Goal: Transaction & Acquisition: Purchase product/service

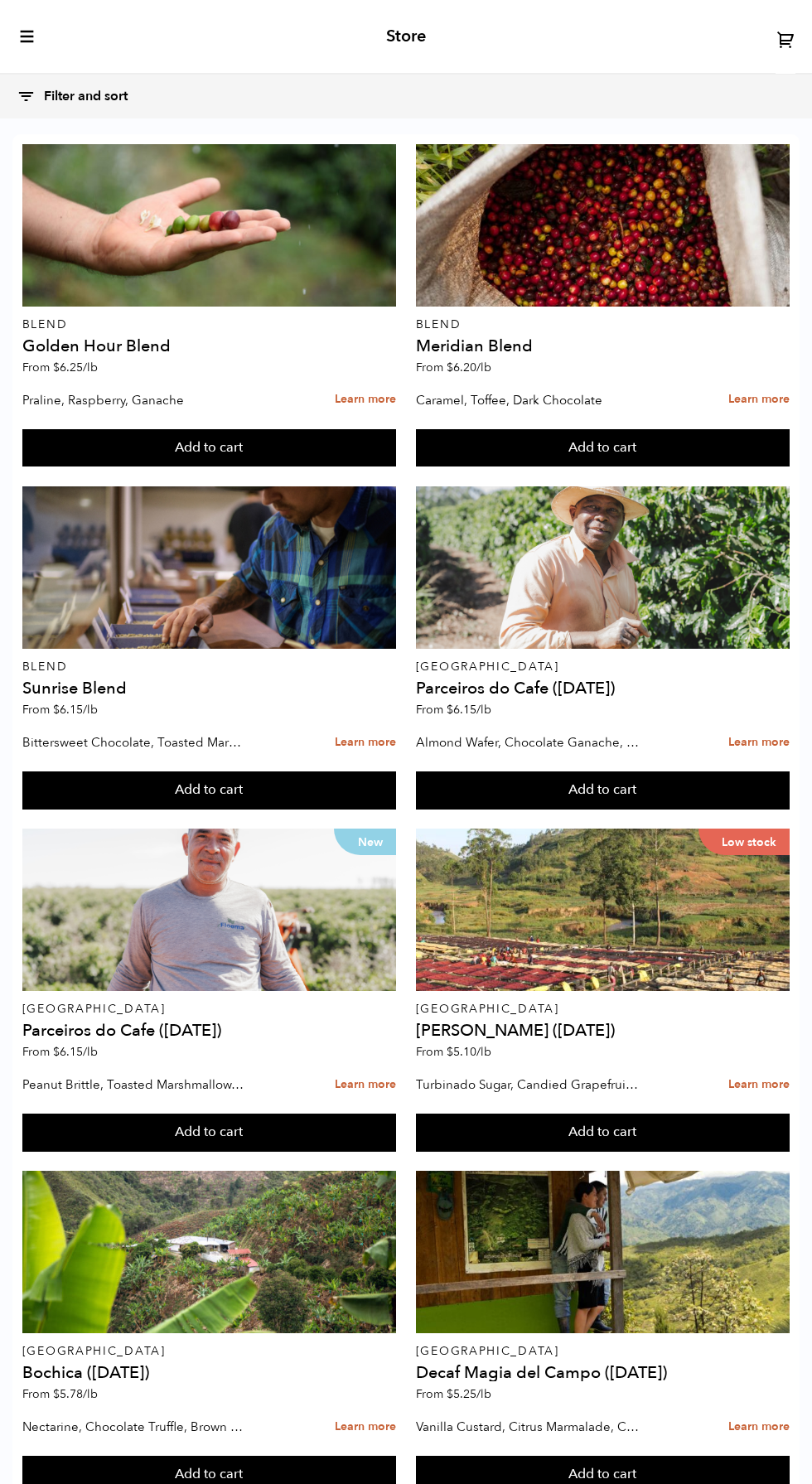
click at [25, 93] on icon at bounding box center [26, 96] width 19 height 19
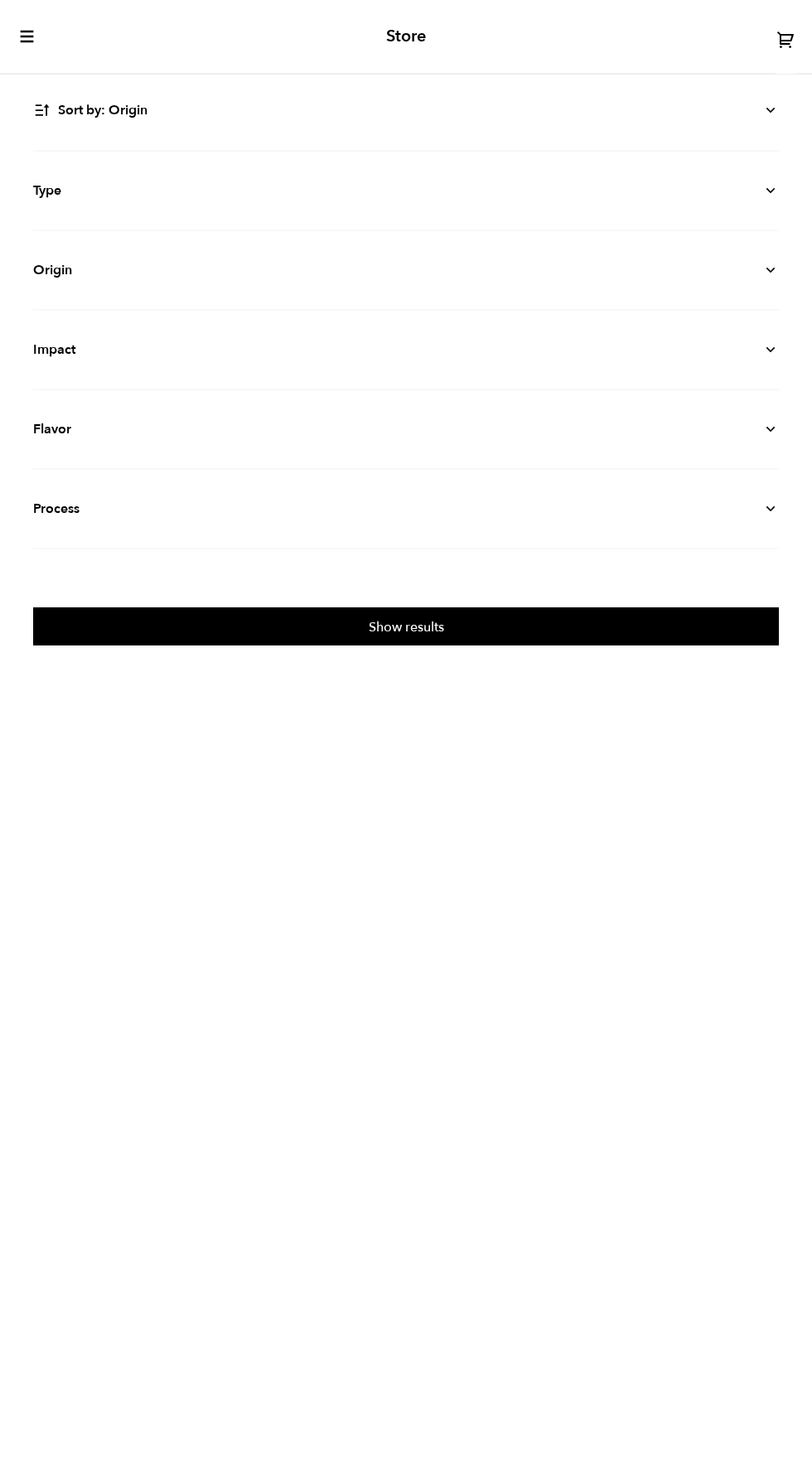
click at [100, 104] on select "Sort by: Origin Sort by: Most recent Sort by: Name Sort by: Price (high to low)…" at bounding box center [406, 110] width 745 height 38
select select "priceperlblh"
click at [33, 91] on select "Sort by: Origin Sort by: Most recent Sort by: Name Sort by: Price (high to low)…" at bounding box center [406, 110] width 745 height 38
click at [549, 635] on button "Show results" at bounding box center [406, 626] width 745 height 38
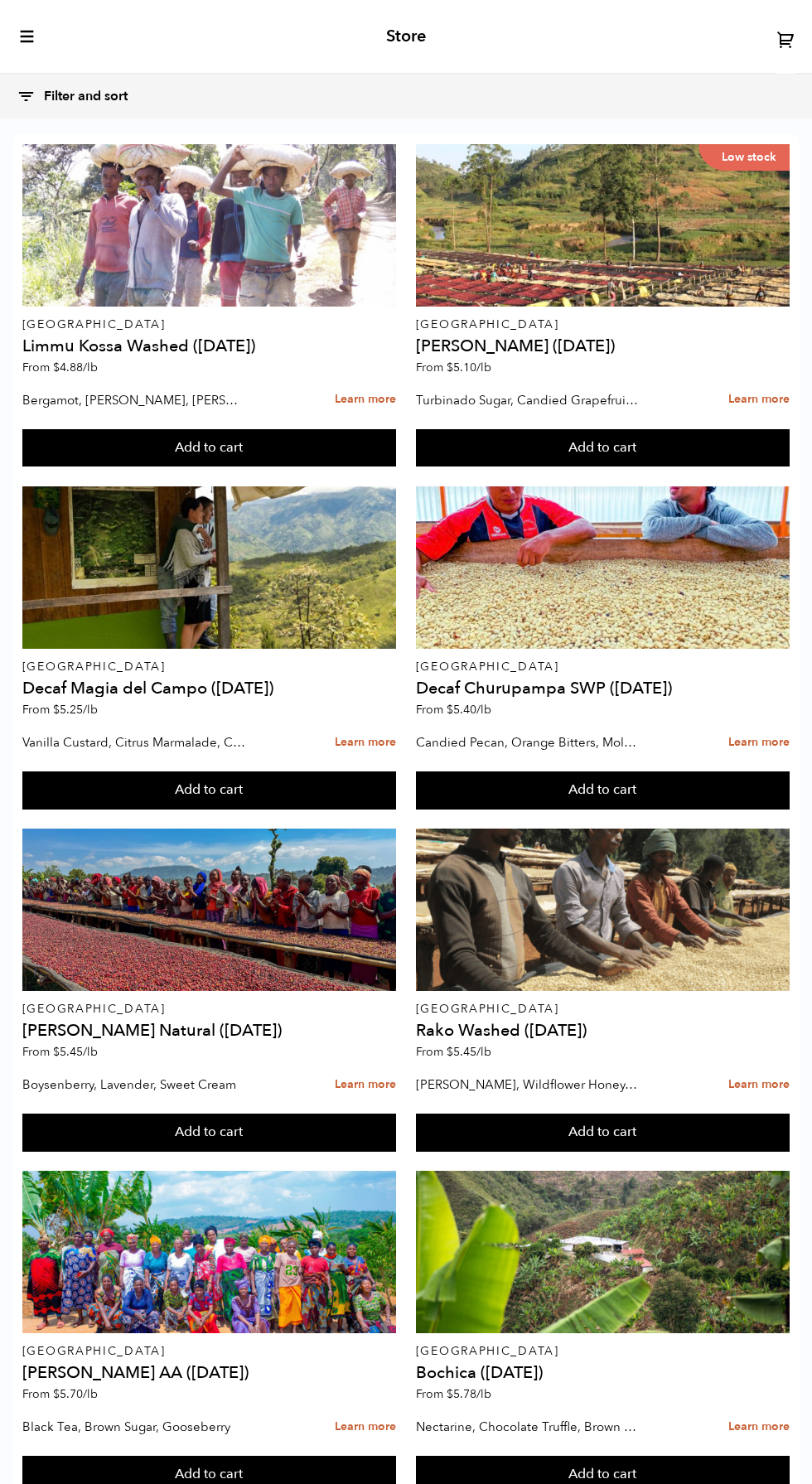
click at [269, 440] on button "Add to cart" at bounding box center [209, 448] width 374 height 38
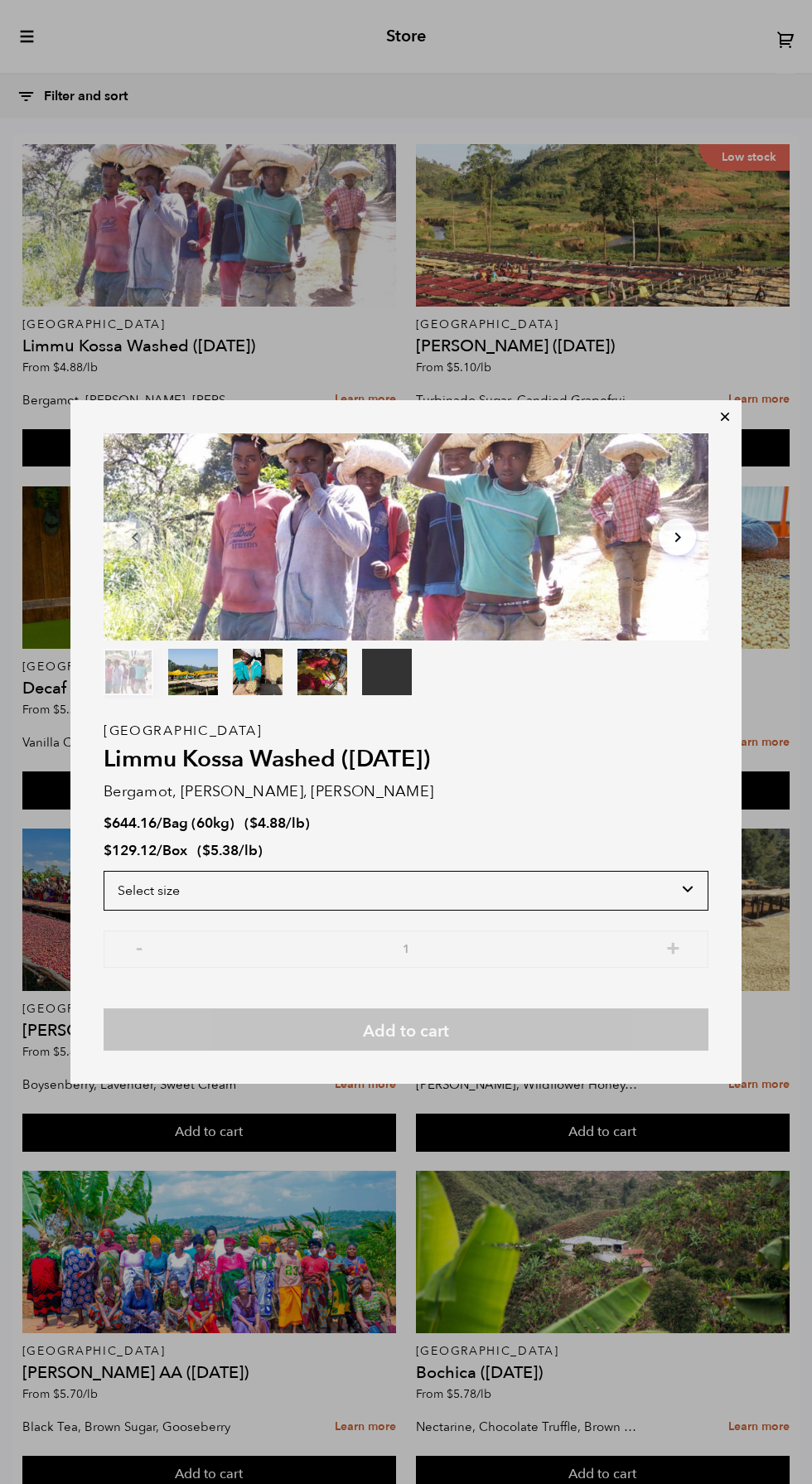
click at [632, 895] on select "Select size Bag (60kg) (132 lbs) Box (24 lbs)" at bounding box center [406, 890] width 605 height 40
select select "bag-3"
click at [103, 870] on select "Select size Bag (60kg) (132 lbs) Box (24 lbs)" at bounding box center [406, 890] width 605 height 40
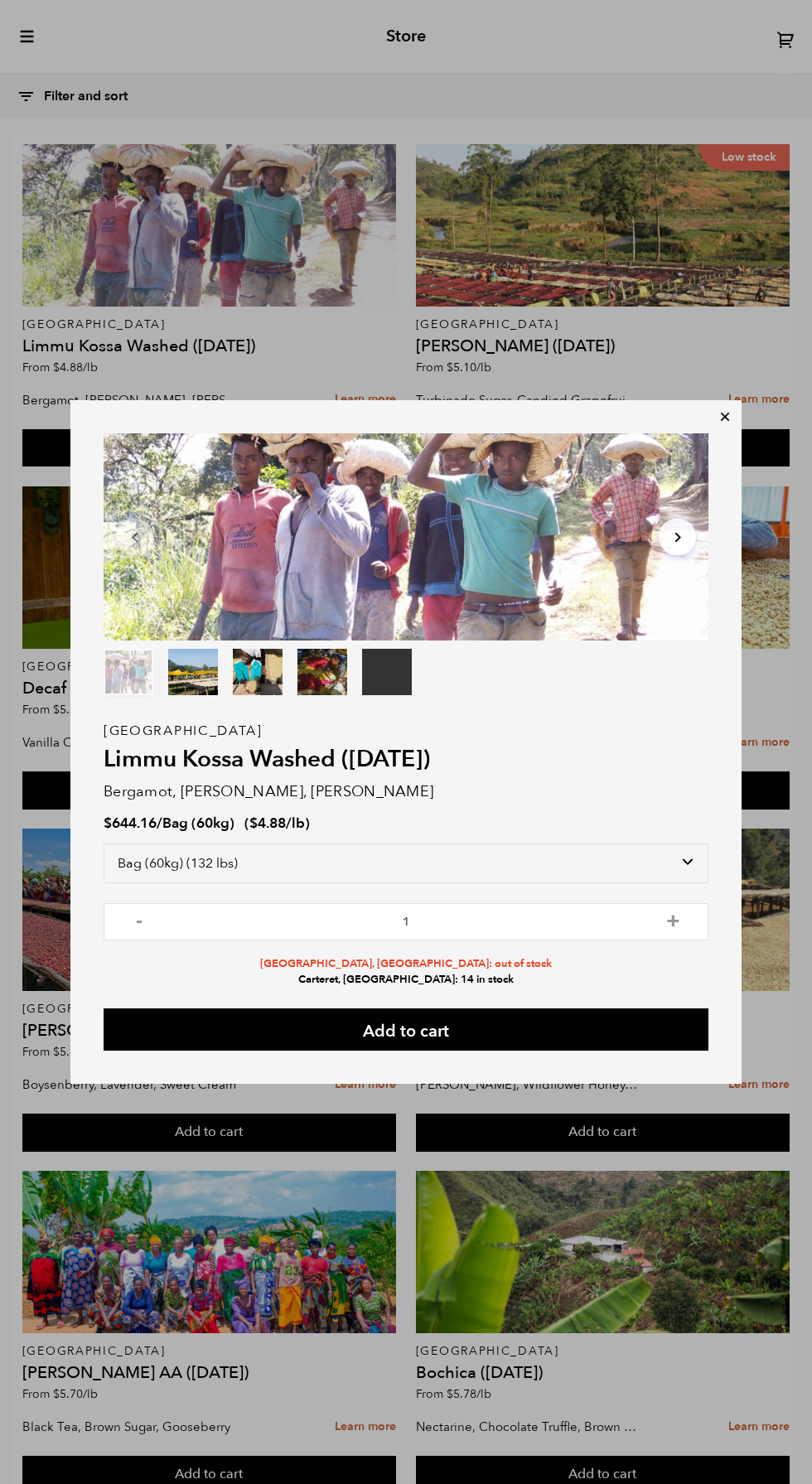
click at [724, 421] on icon at bounding box center [725, 417] width 17 height 17
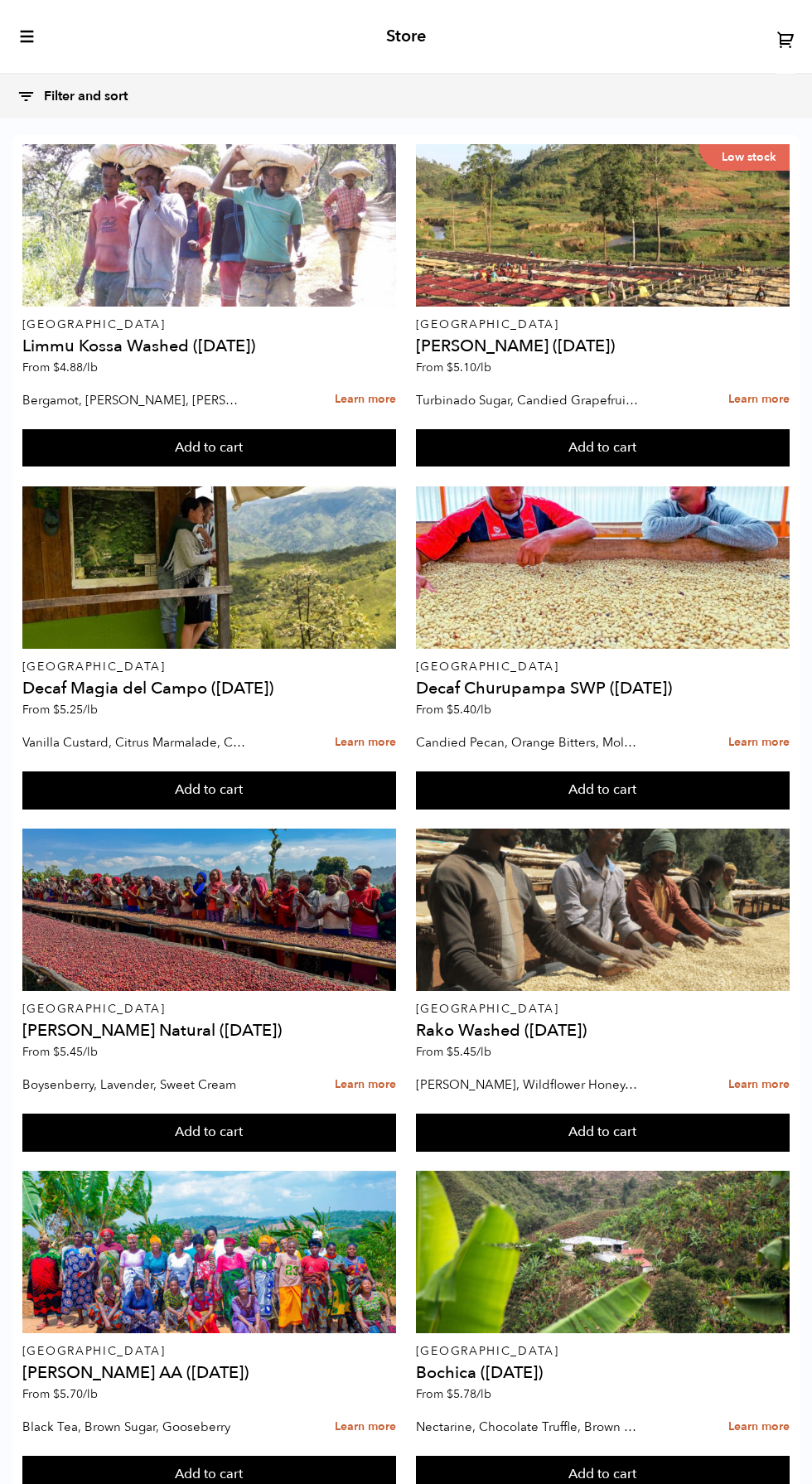
scroll to position [72, 0]
click at [616, 1113] on button "Add to cart" at bounding box center [602, 1132] width 374 height 38
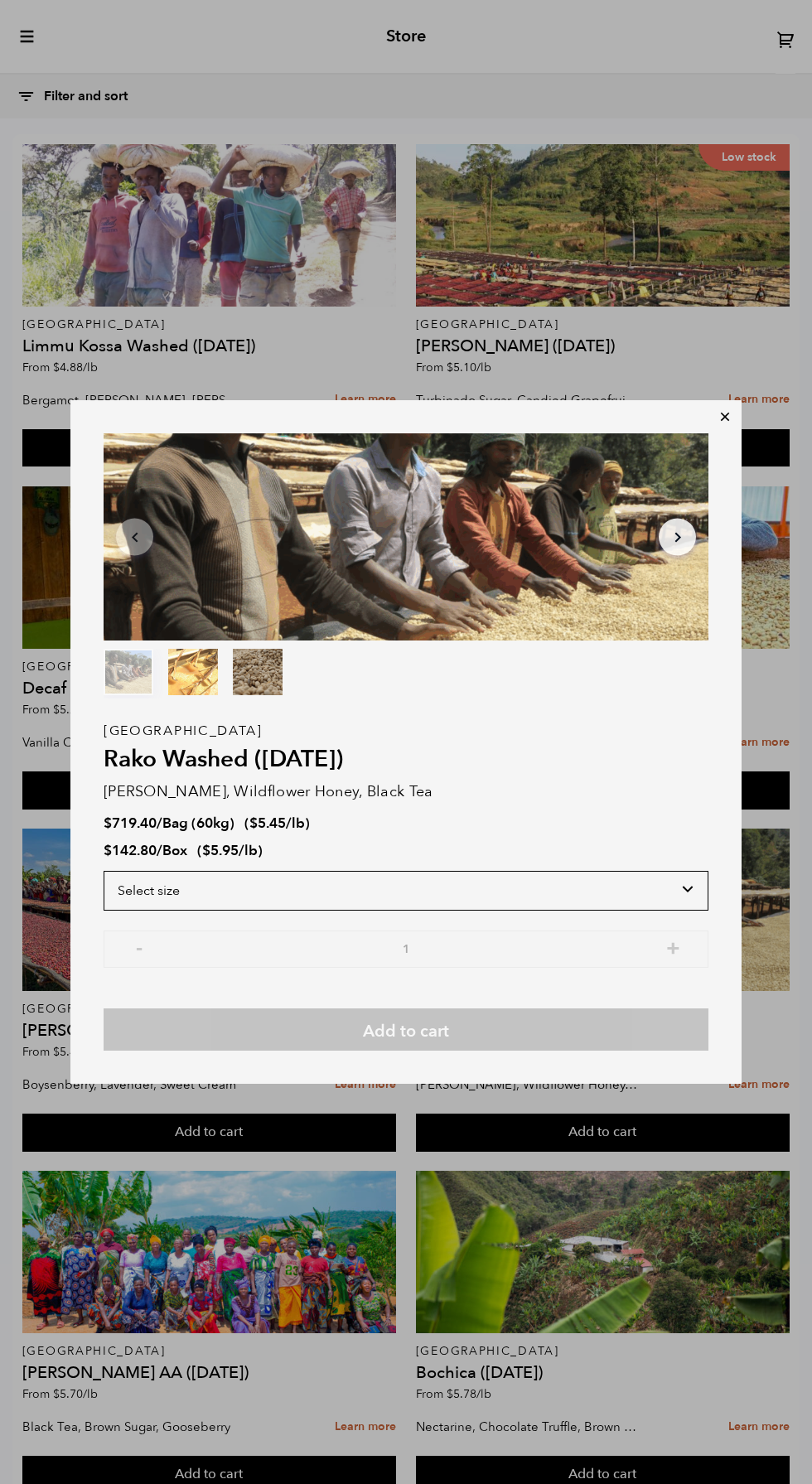
click at [615, 887] on select "Select size Bag (60kg) (132 lbs) Box (24 lbs)" at bounding box center [406, 890] width 605 height 40
click at [103, 870] on select "Select size Bag (60kg) (132 lbs) Box (24 lbs)" at bounding box center [406, 890] width 605 height 40
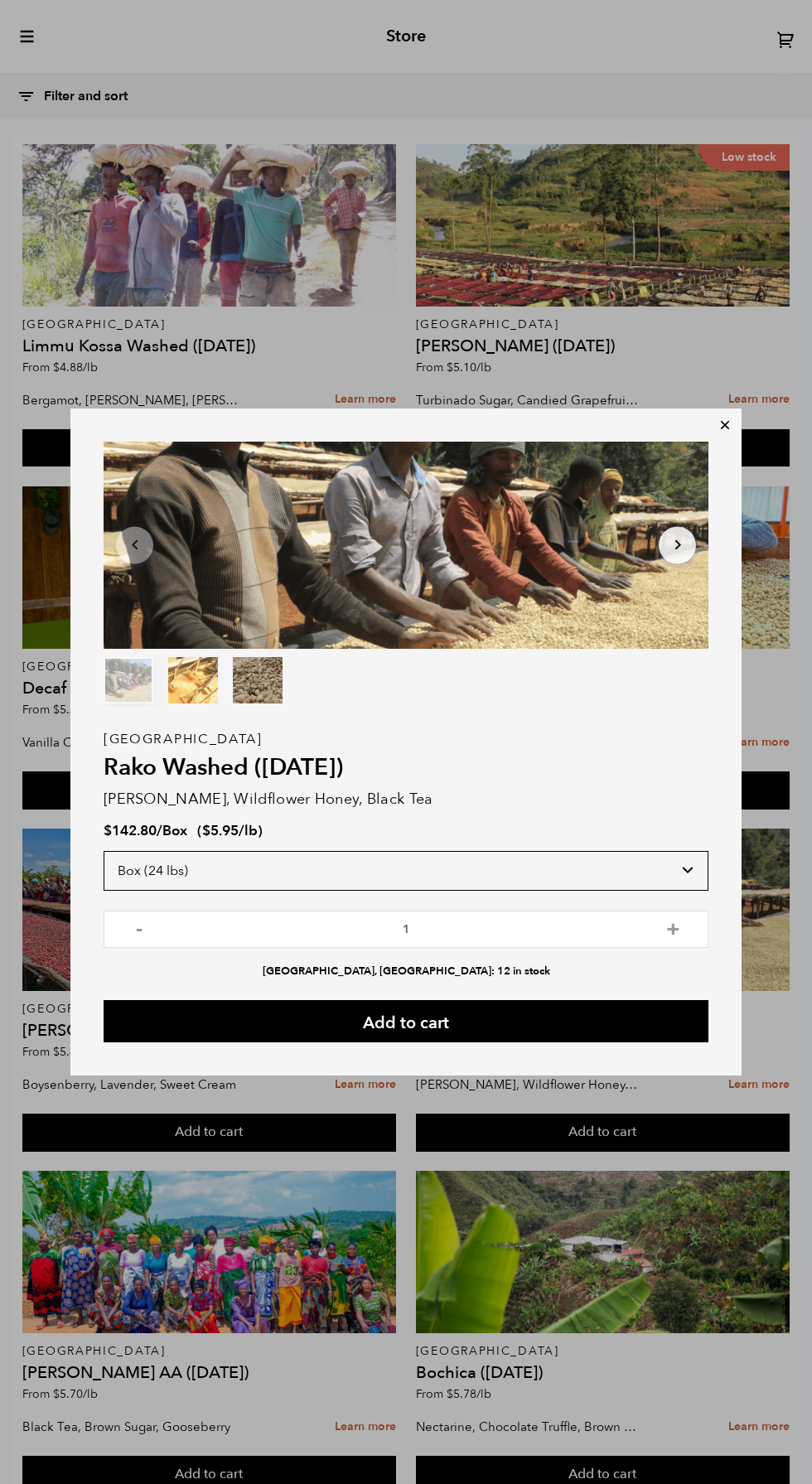
click at [670, 875] on select "Select size Bag (60kg) (132 lbs) Box (24 lbs)" at bounding box center [406, 870] width 605 height 40
select select "bag-3"
click at [103, 851] on select "Select size Bag (60kg) (132 lbs) Box (24 lbs)" at bounding box center [406, 870] width 605 height 40
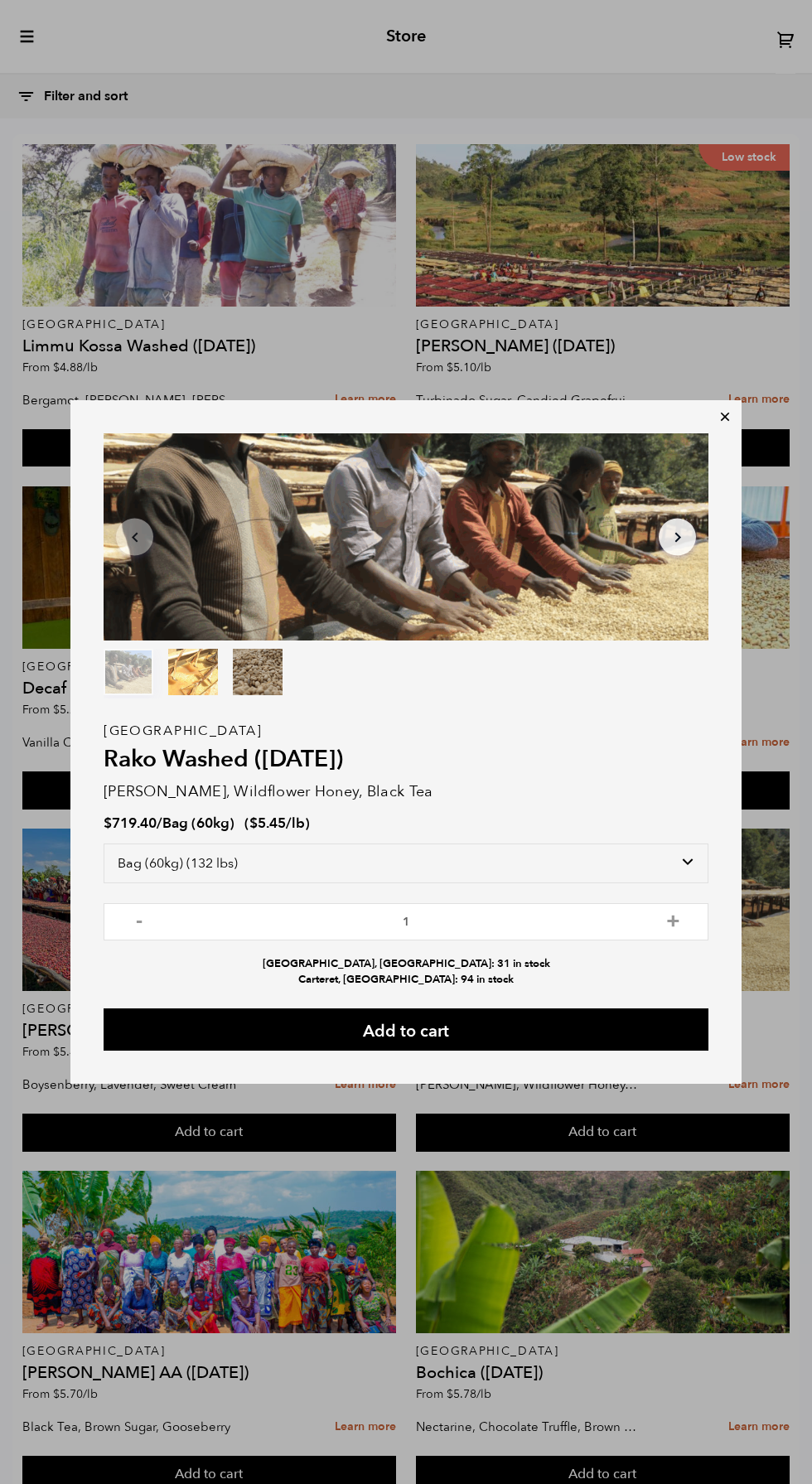
click at [537, 1033] on button "Add to cart" at bounding box center [406, 1029] width 605 height 42
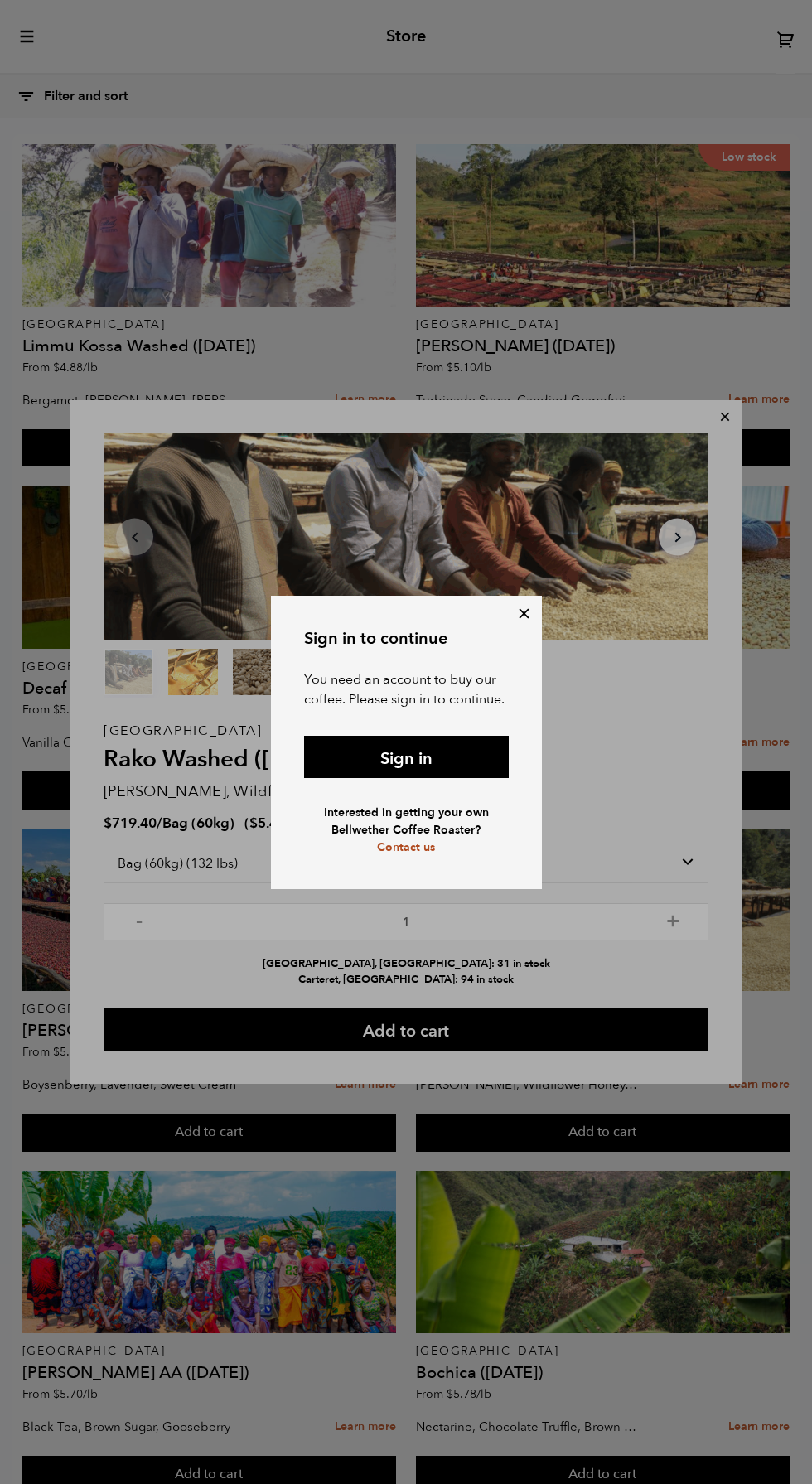
click at [445, 752] on link "Sign in" at bounding box center [406, 757] width 204 height 42
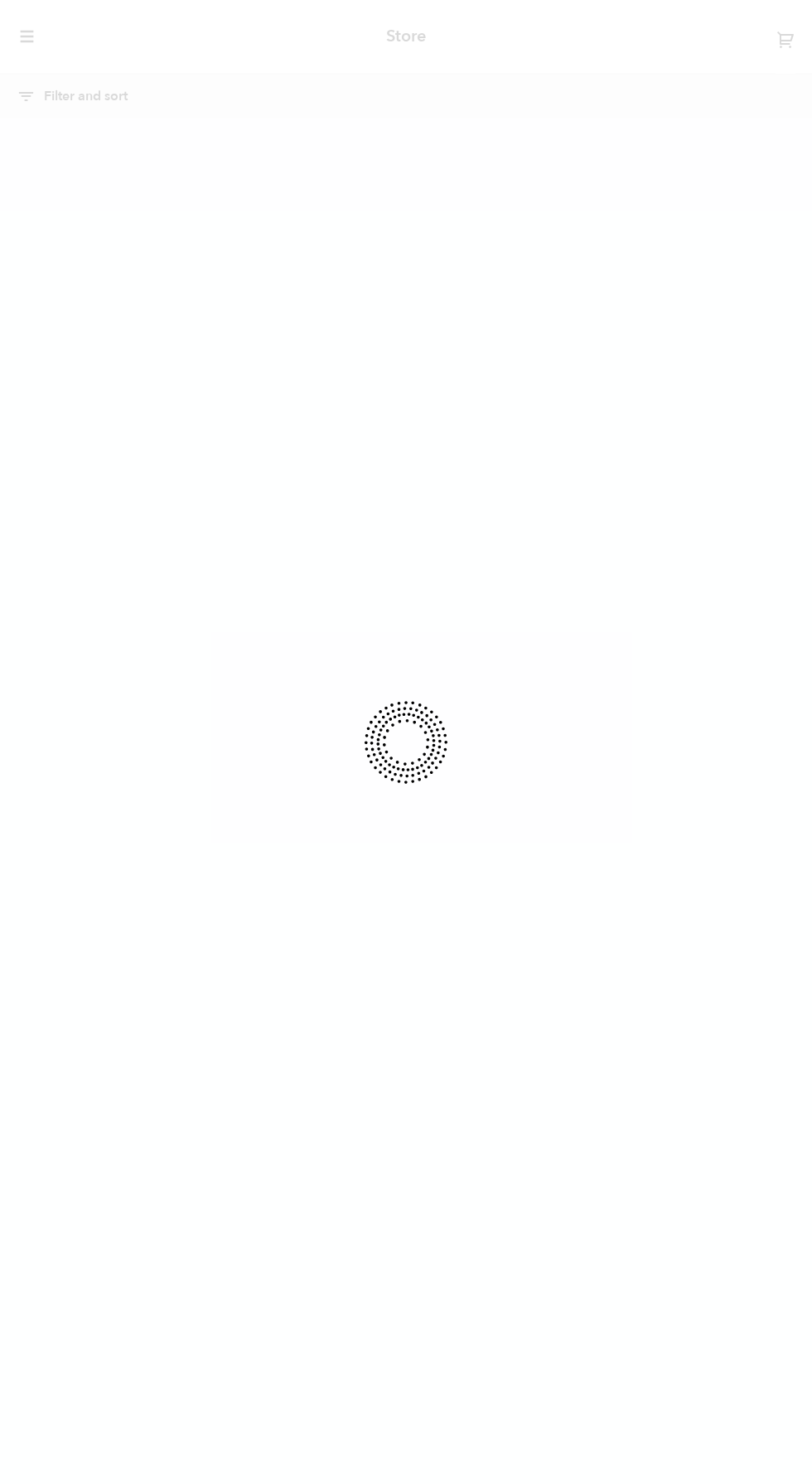
click at [44, 26] on div at bounding box center [406, 742] width 812 height 1484
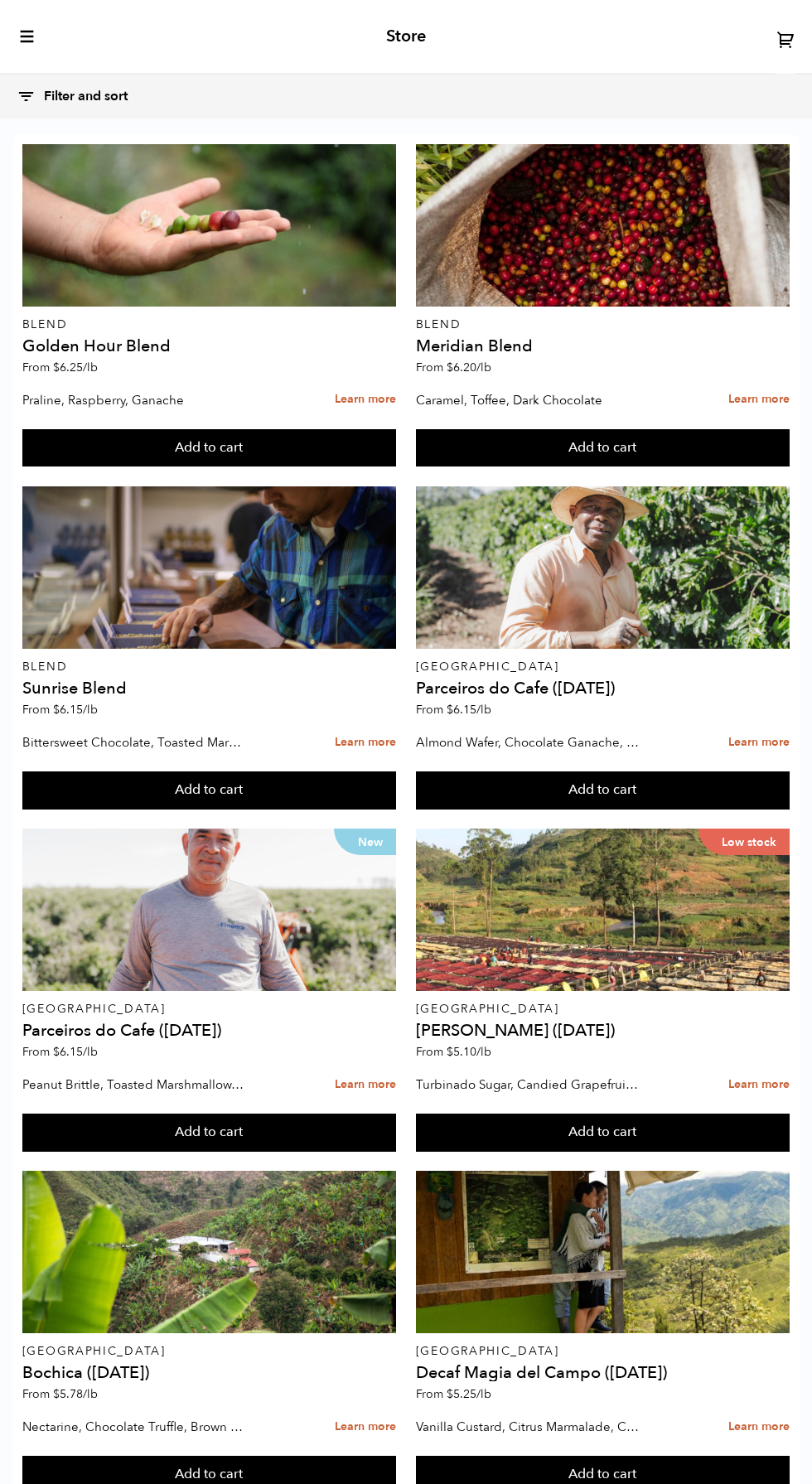
click at [26, 31] on icon "toggle-mobile-menu" at bounding box center [27, 37] width 17 height 17
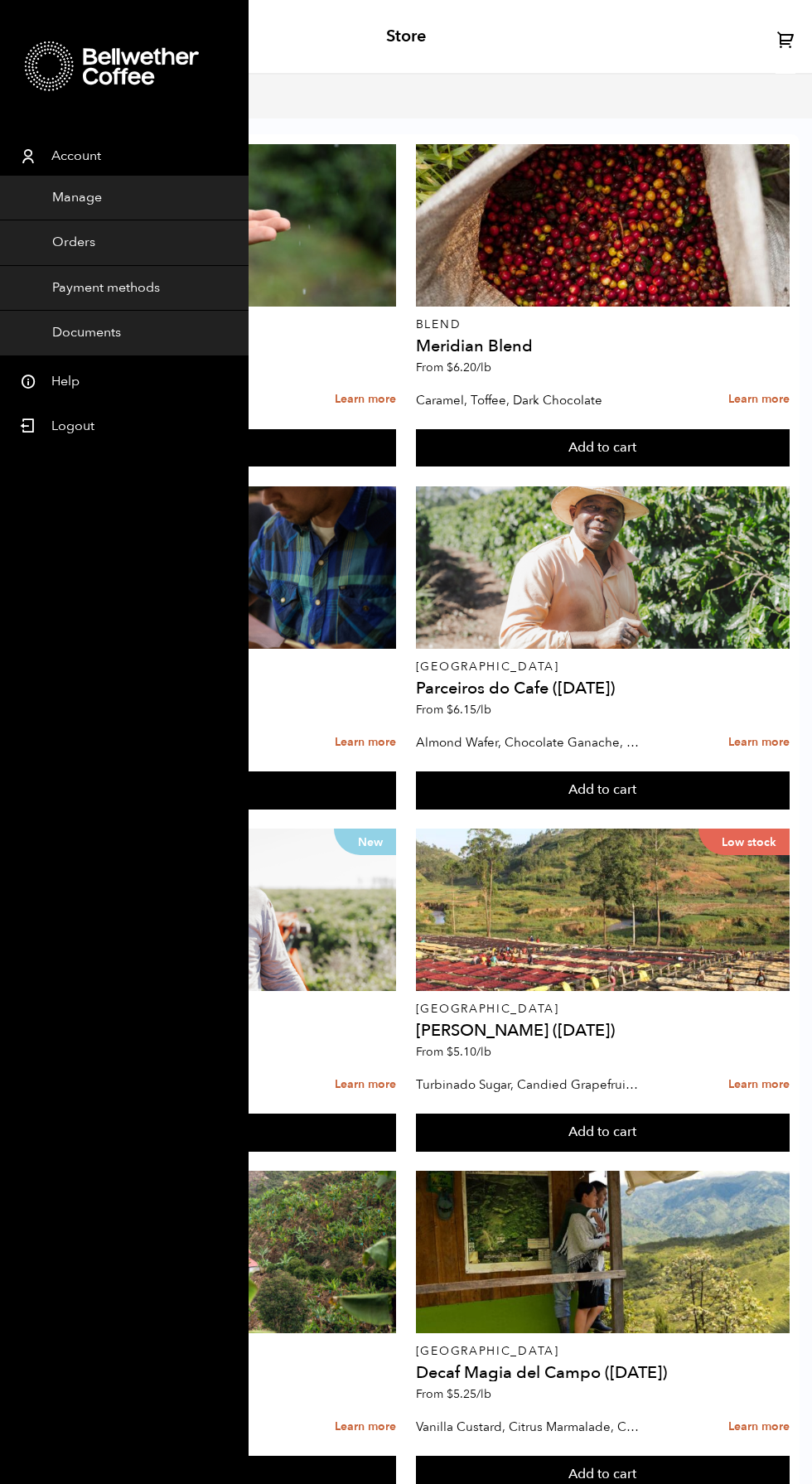
click at [595, 40] on div "Store" at bounding box center [406, 37] width 812 height 74
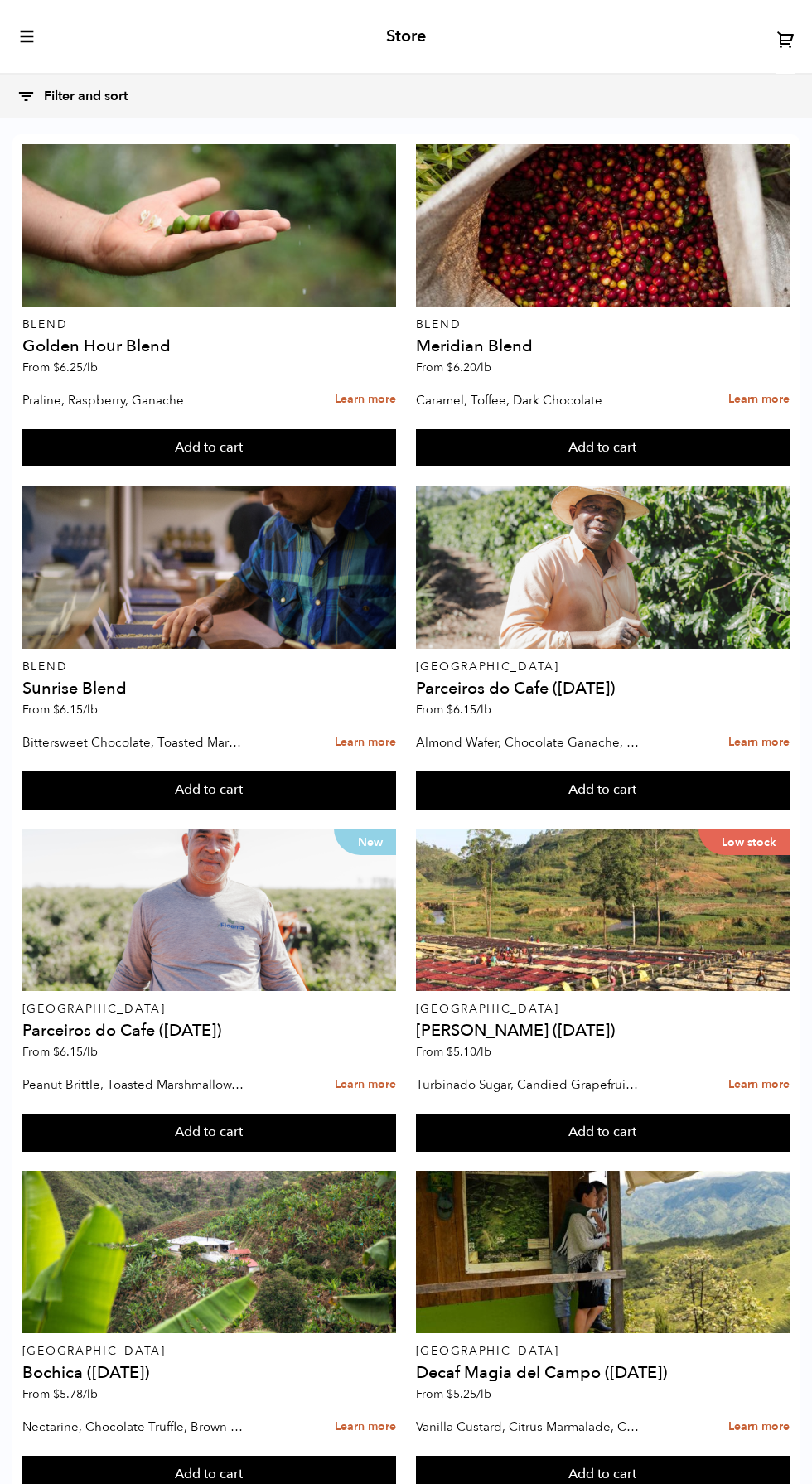
click at [530, 105] on div "Filter and sort Filter and sort Sort by: Origin Sort by: Most recent Sort by: N…" at bounding box center [389, 97] width 743 height 36
click at [39, 82] on button "Filter and sort" at bounding box center [81, 97] width 128 height 36
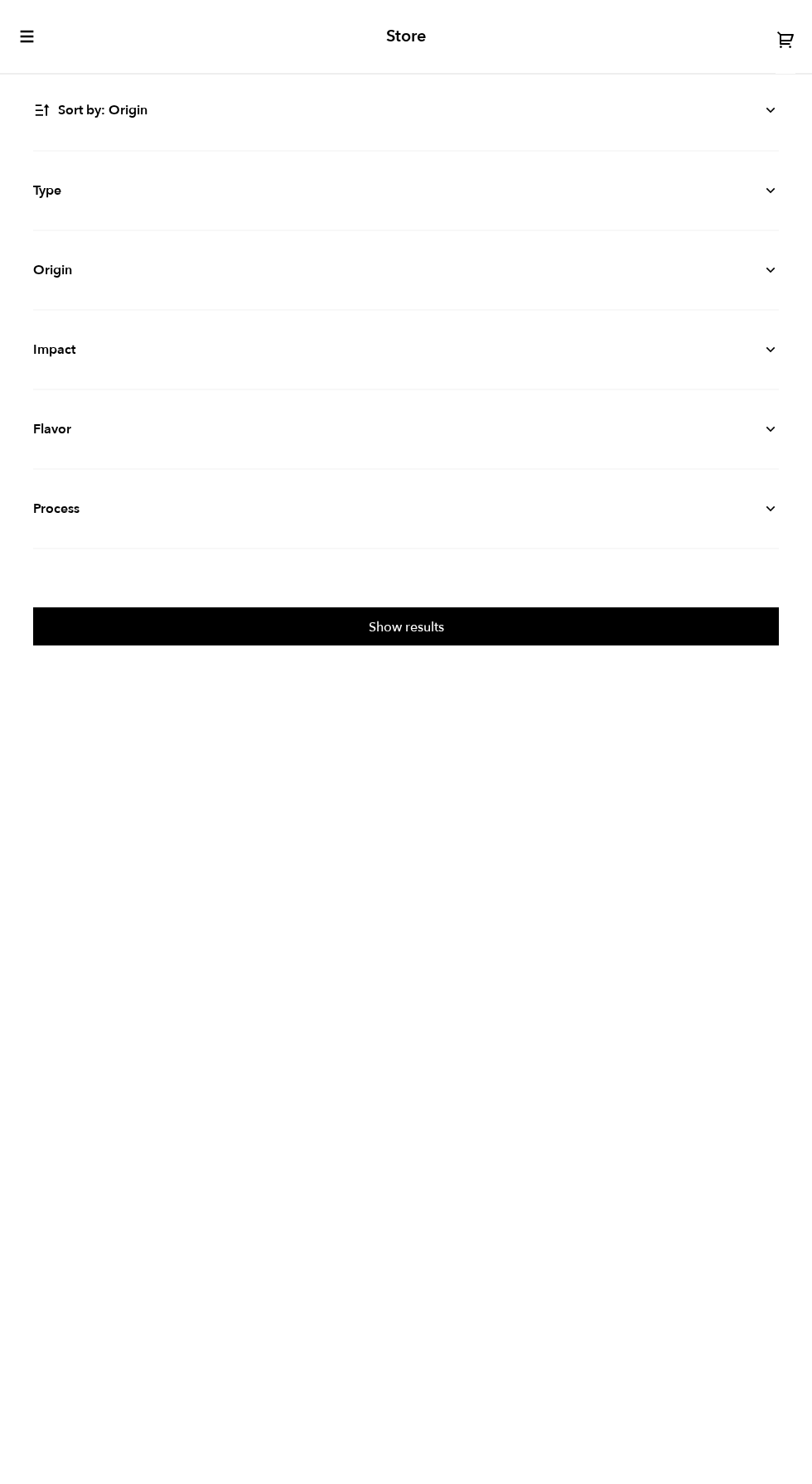
click at [676, 111] on select "Sort by: Origin Sort by: Most recent Sort by: Name Sort by: Price (high to low)…" at bounding box center [406, 110] width 745 height 38
select select "priceperlblh"
click at [33, 91] on select "Sort by: Origin Sort by: Most recent Sort by: Name Sort by: Price (high to low)…" at bounding box center [406, 110] width 745 height 38
click at [566, 643] on button "Show results" at bounding box center [406, 626] width 745 height 38
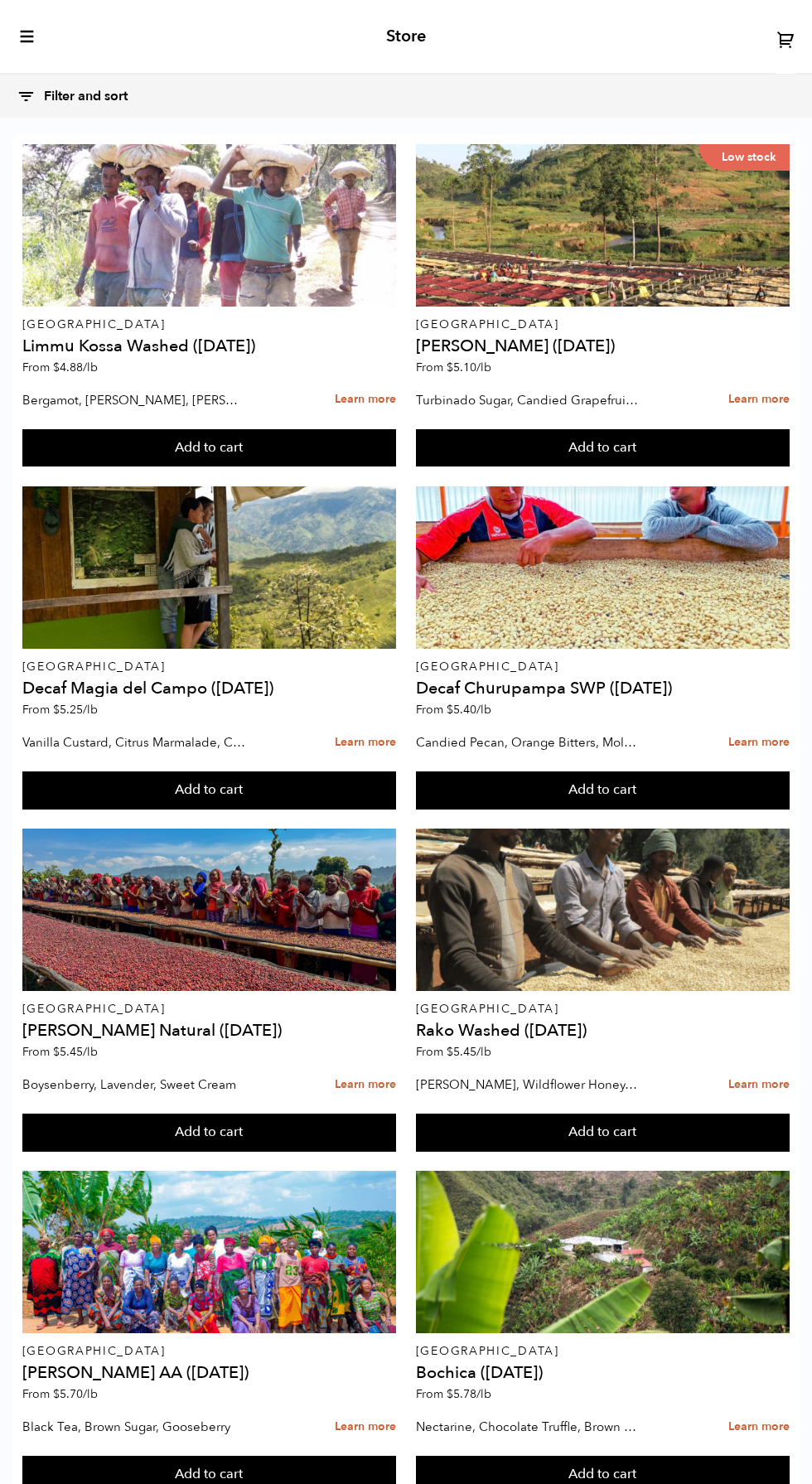
click at [625, 1119] on button "Add to cart" at bounding box center [602, 1132] width 374 height 38
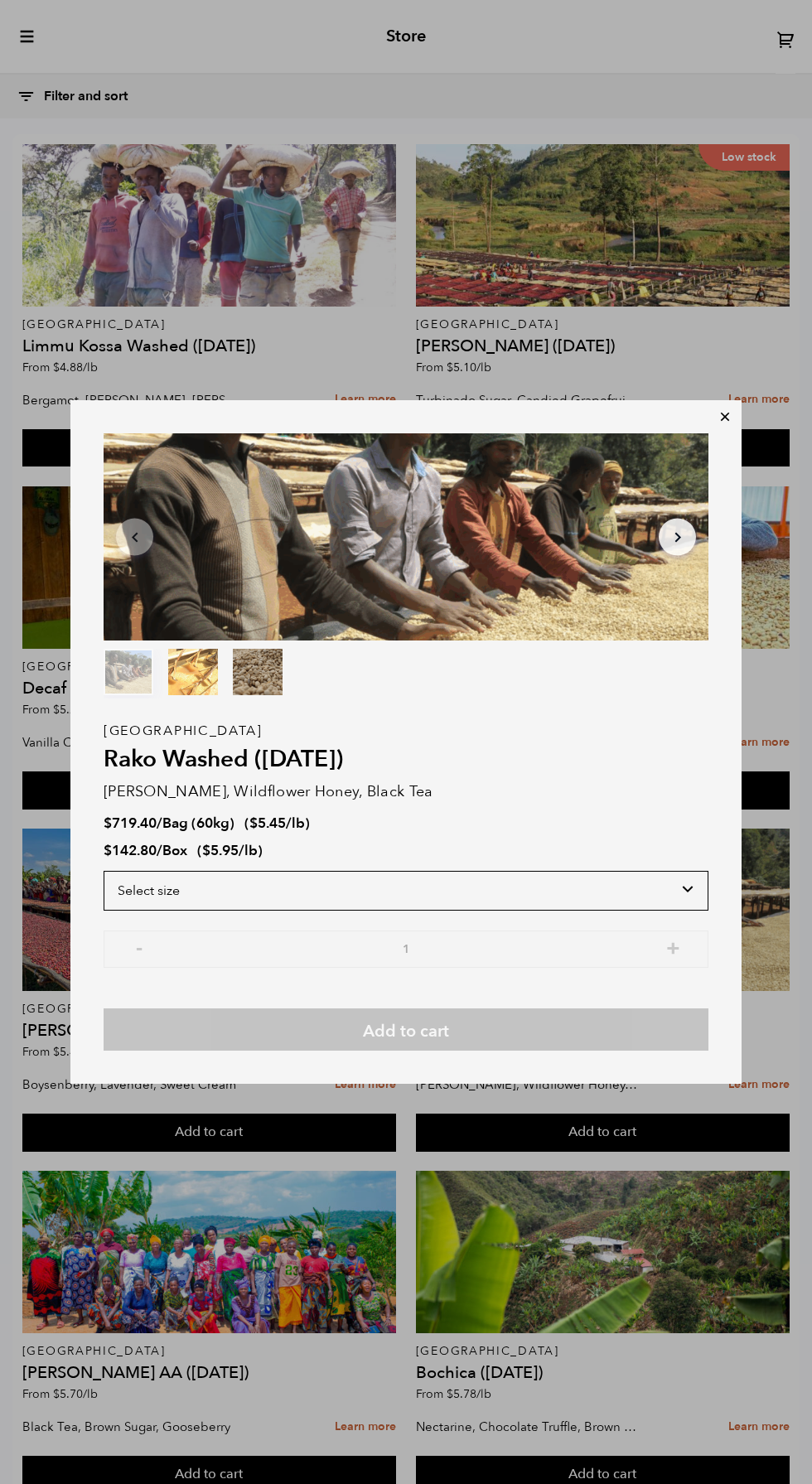
click at [591, 888] on select "Select size Bag (60kg) (132 lbs) Box (24 lbs)" at bounding box center [406, 890] width 605 height 40
select select "bag-3"
click at [103, 870] on select "Select size Bag (60kg) (132 lbs) Box (24 lbs)" at bounding box center [406, 890] width 605 height 40
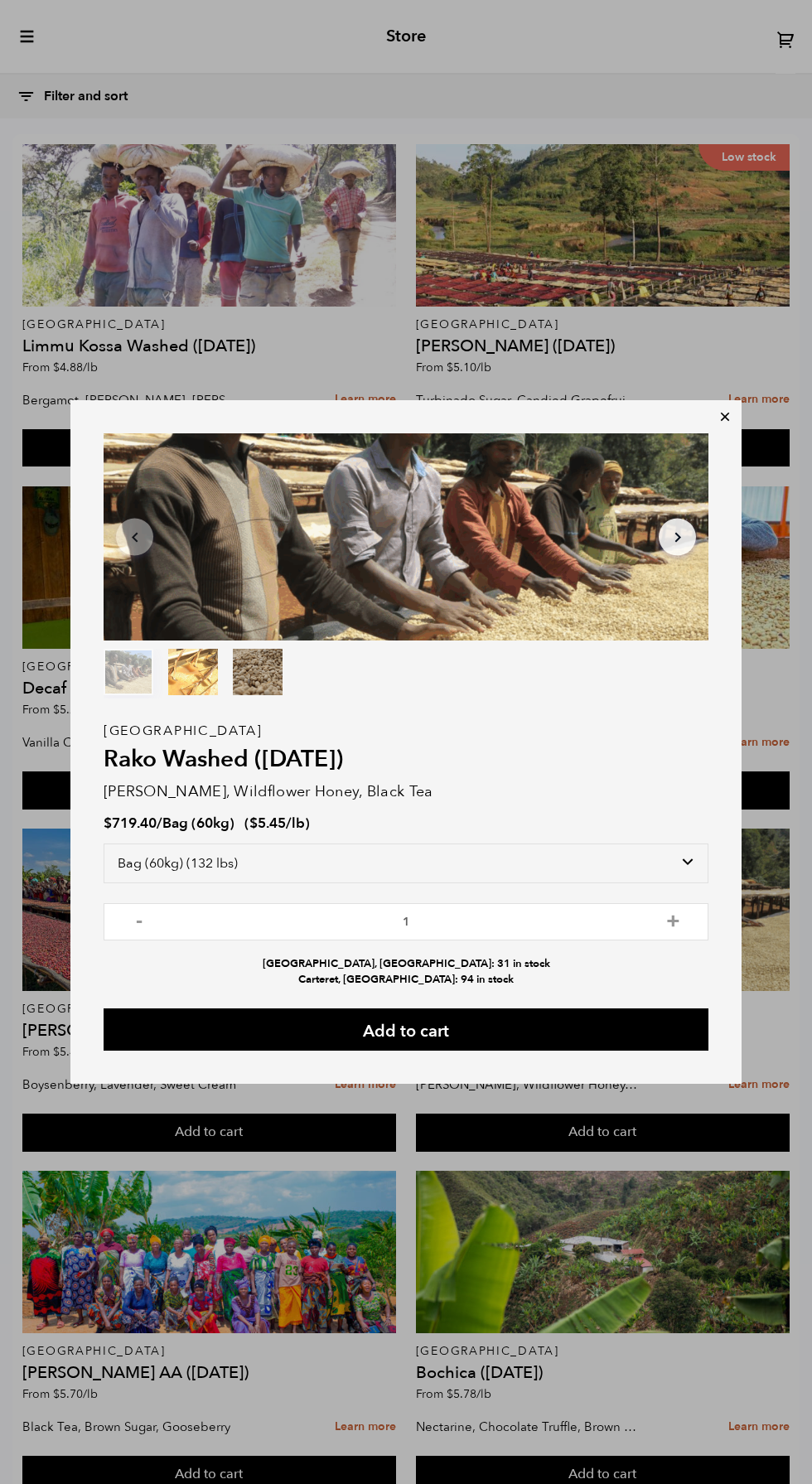
click at [539, 1030] on button "Add to cart" at bounding box center [406, 1029] width 605 height 42
click at [727, 424] on icon at bounding box center [725, 417] width 17 height 17
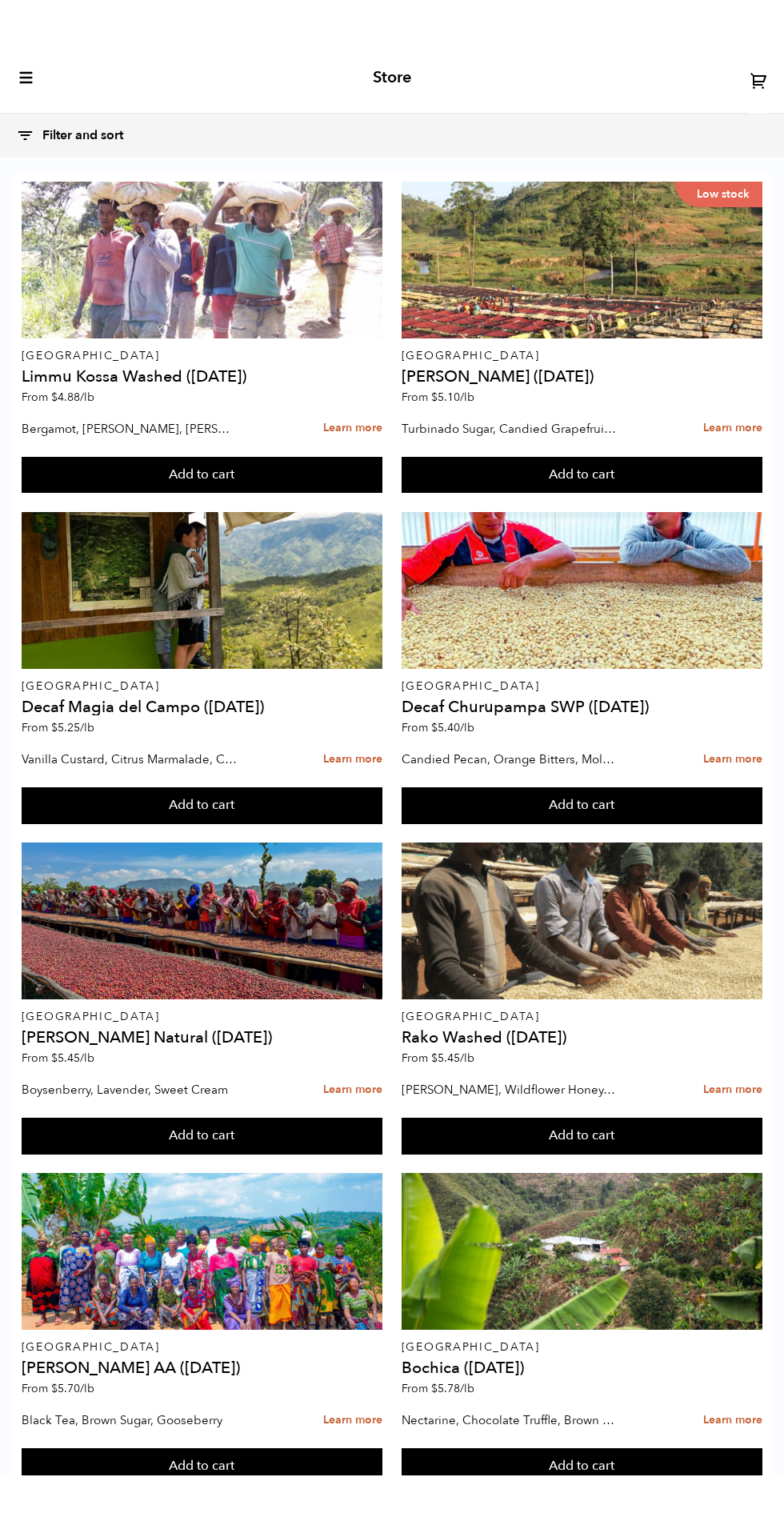
scroll to position [100, 0]
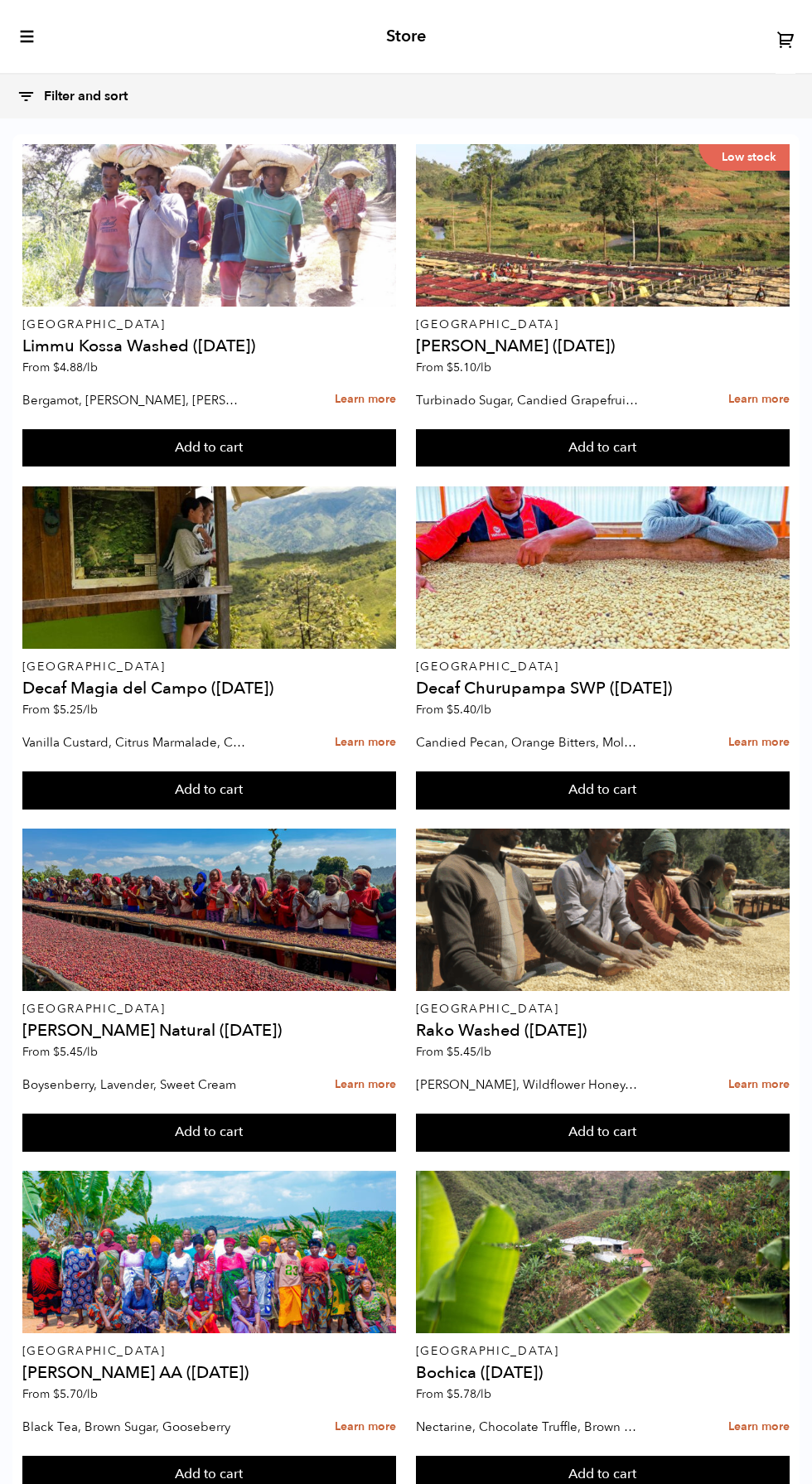
click at [279, 1456] on button "Add to cart" at bounding box center [209, 1475] width 374 height 38
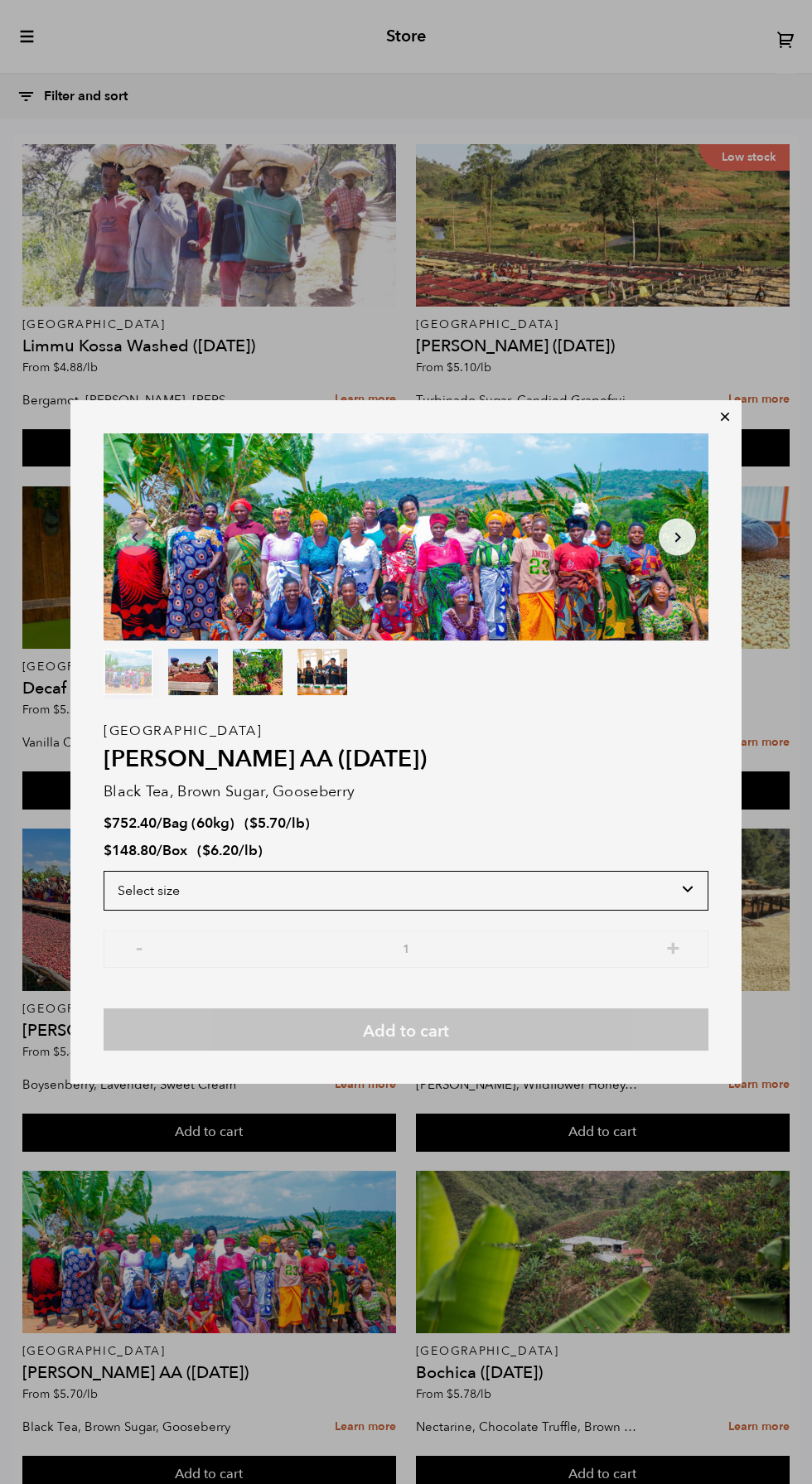
click at [513, 911] on select "Select size Bag (60kg) (132 lbs) Box (24 lbs)" at bounding box center [406, 890] width 605 height 40
select select "bag-3"
click at [103, 911] on select "Select size Bag (60kg) (132 lbs) Box (24 lbs)" at bounding box center [406, 890] width 605 height 40
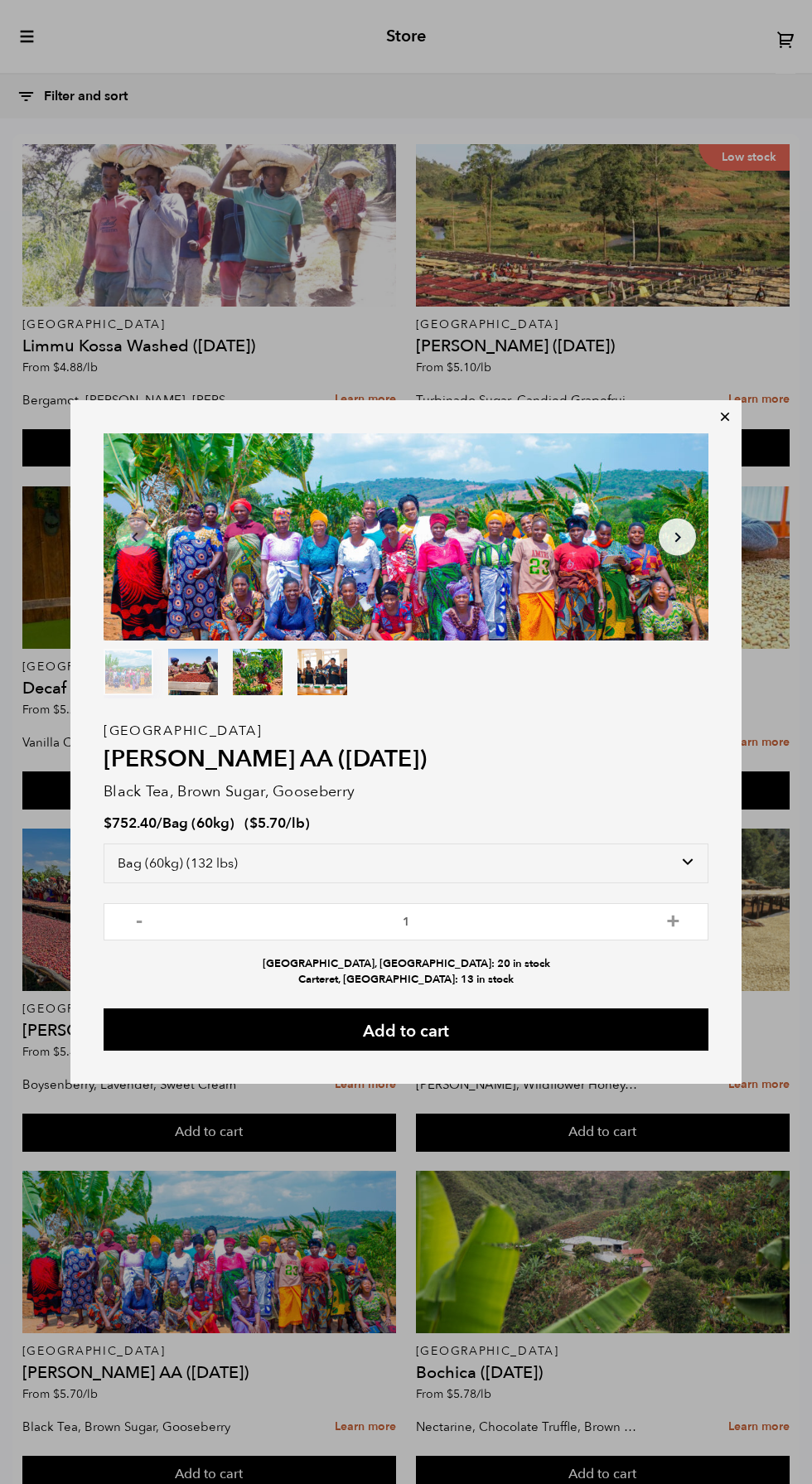
click at [508, 1050] on button "Add to cart" at bounding box center [406, 1029] width 605 height 42
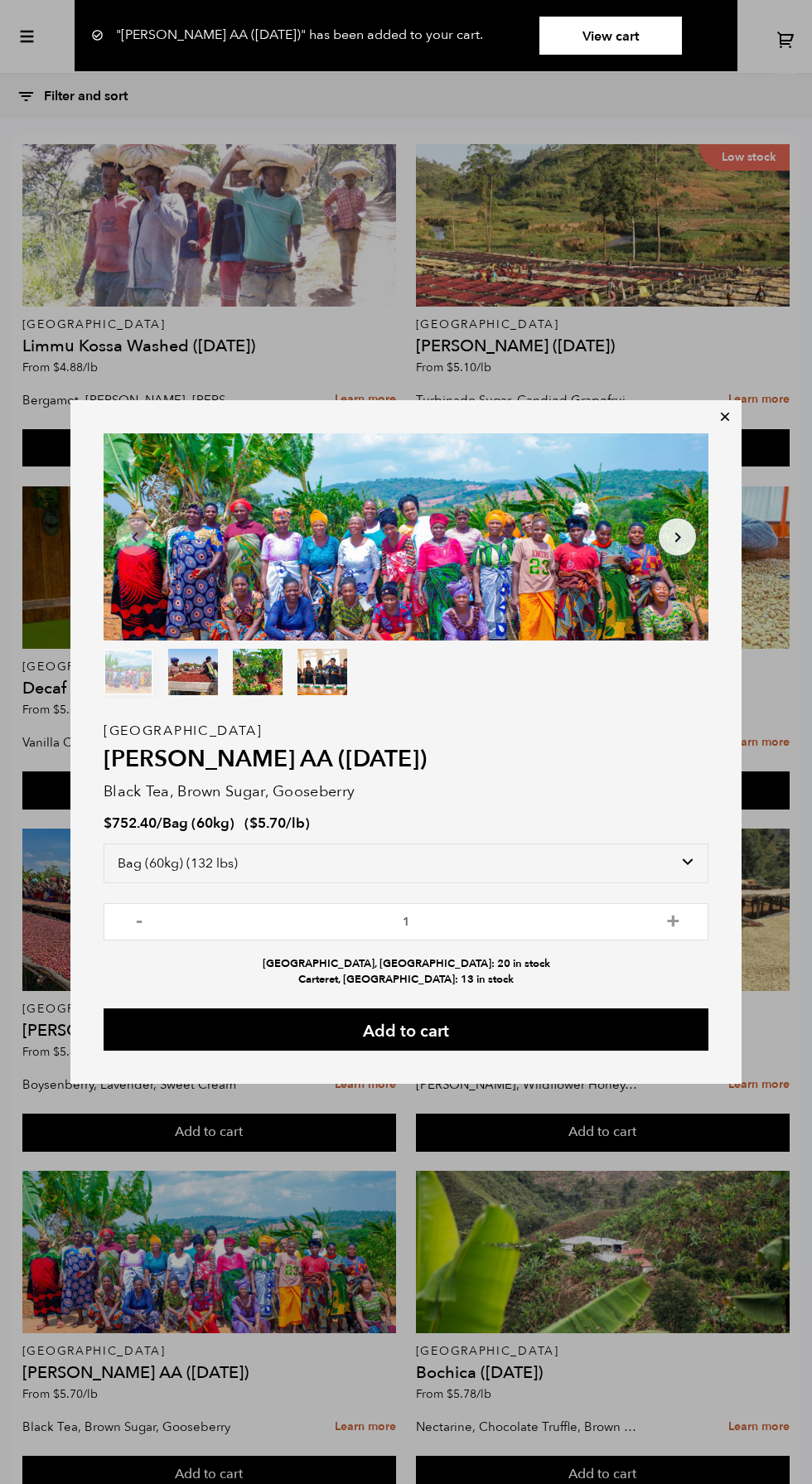
click at [724, 425] on icon at bounding box center [725, 417] width 17 height 17
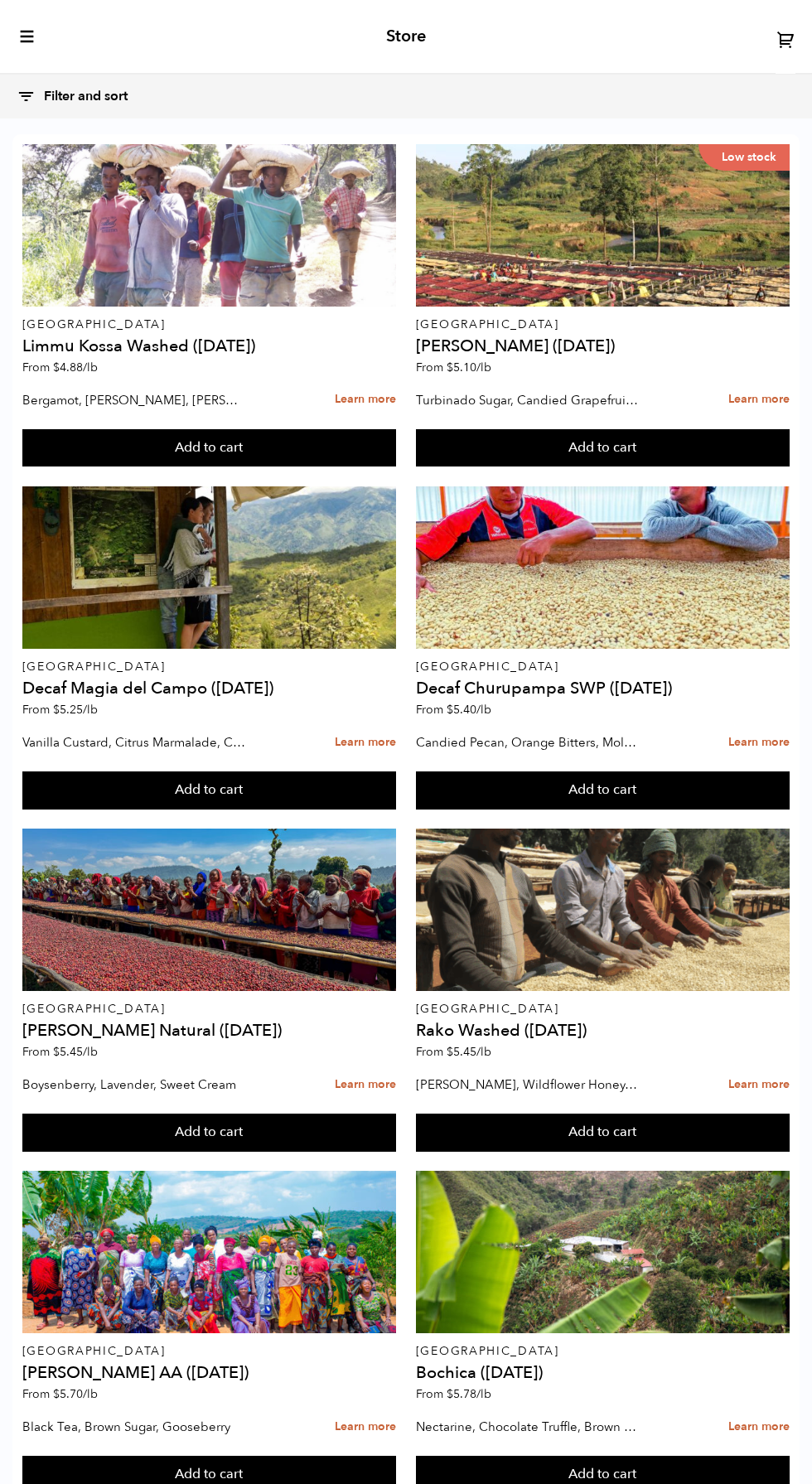
scroll to position [315, 0]
